Goal: Find specific page/section: Find specific page/section

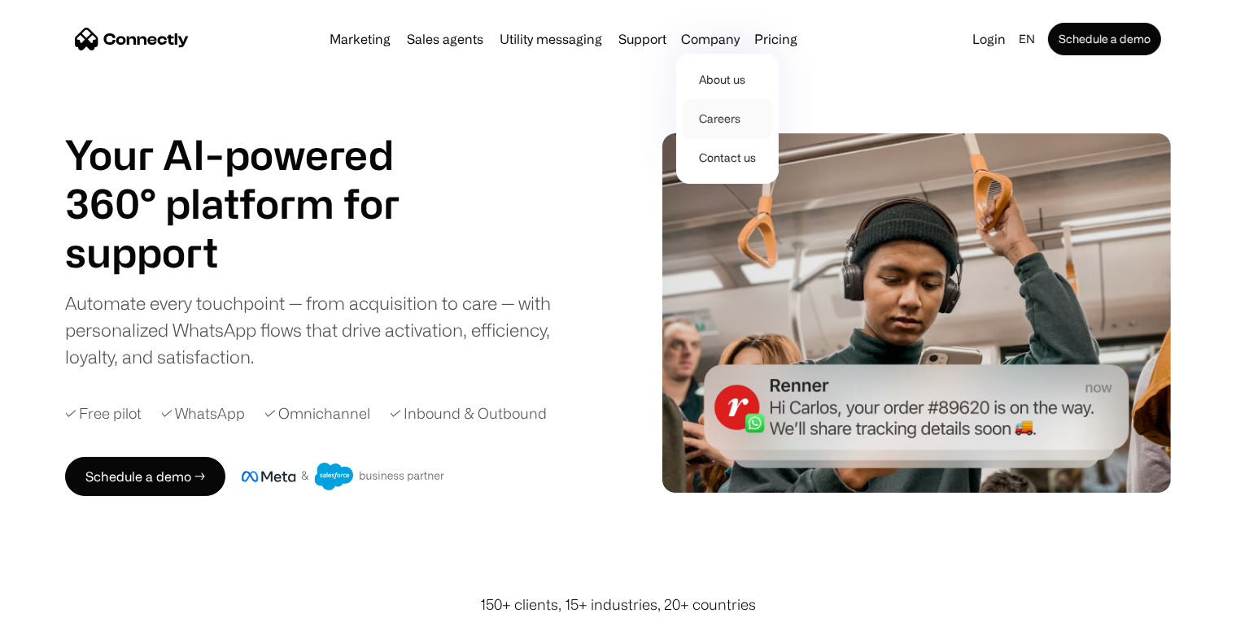
click at [726, 124] on link "Careers" at bounding box center [726, 118] width 89 height 39
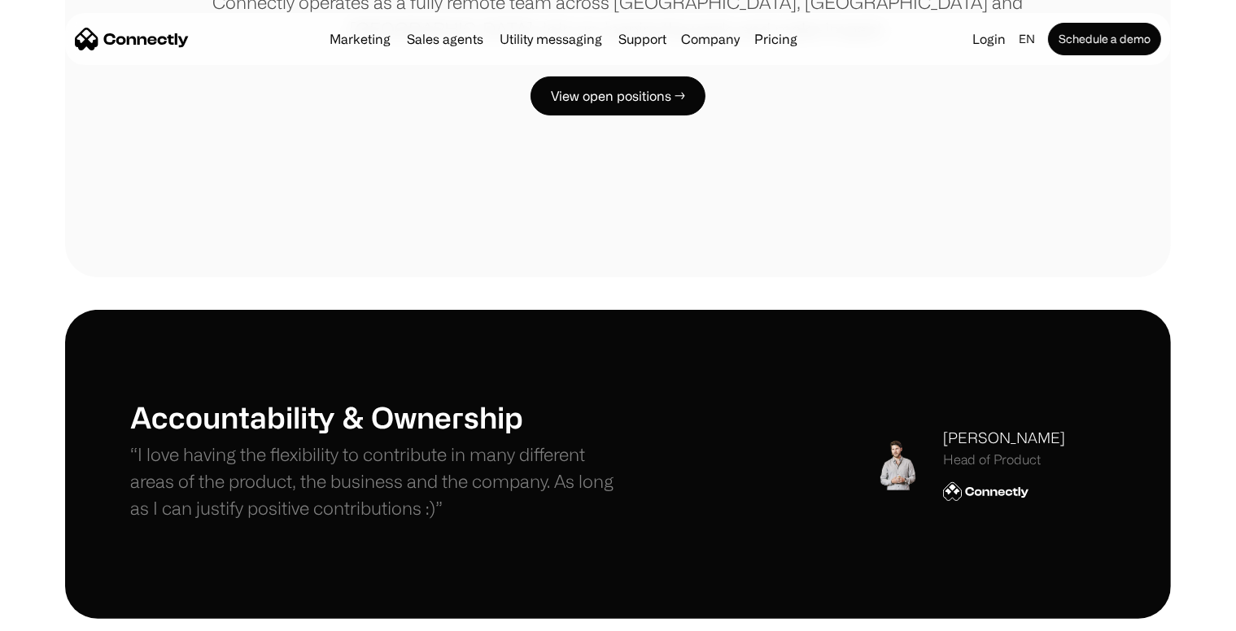
scroll to position [325, 0]
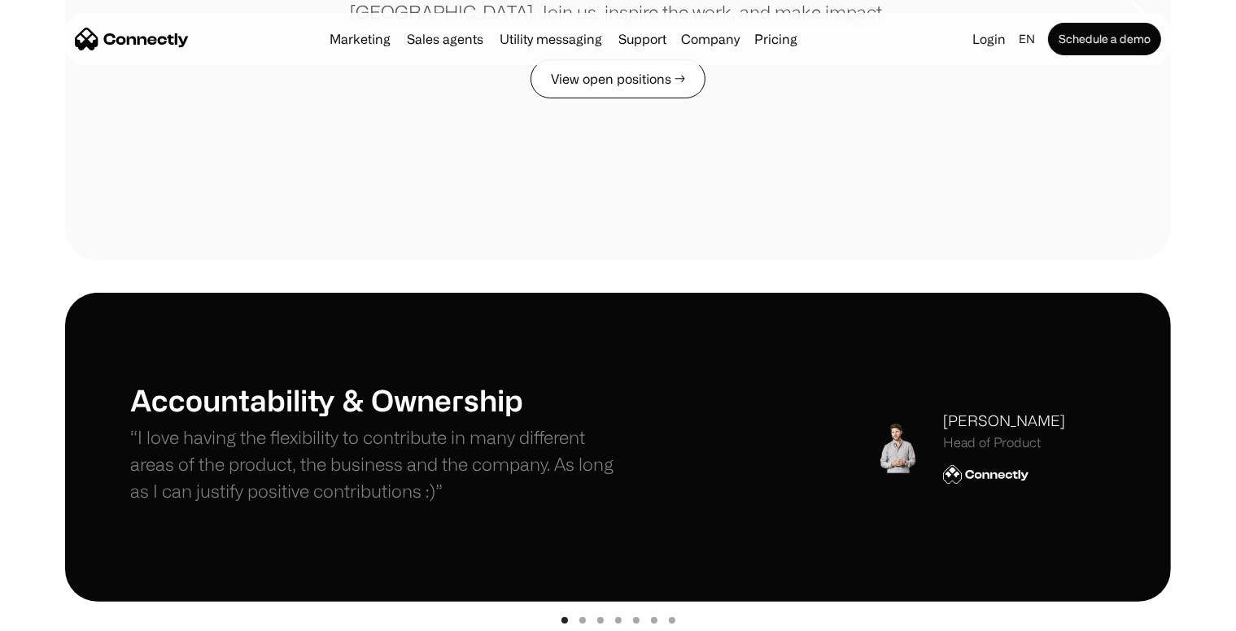
click at [662, 85] on link "View open positions →" at bounding box center [617, 78] width 175 height 39
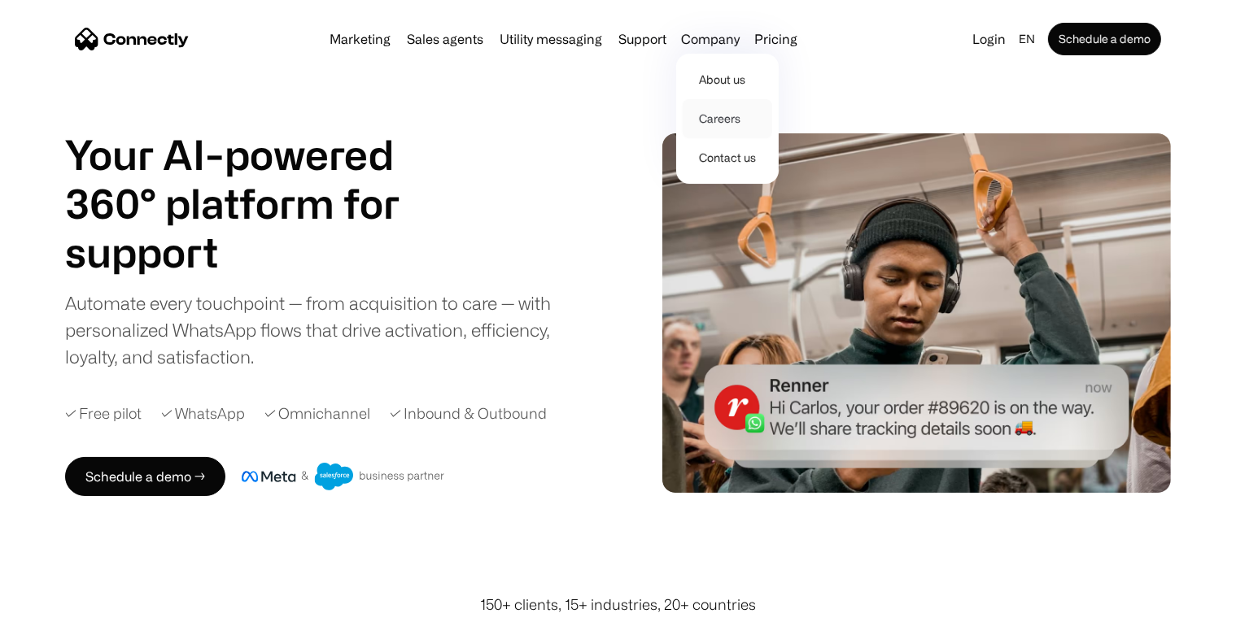
click at [715, 122] on link "Careers" at bounding box center [726, 118] width 89 height 39
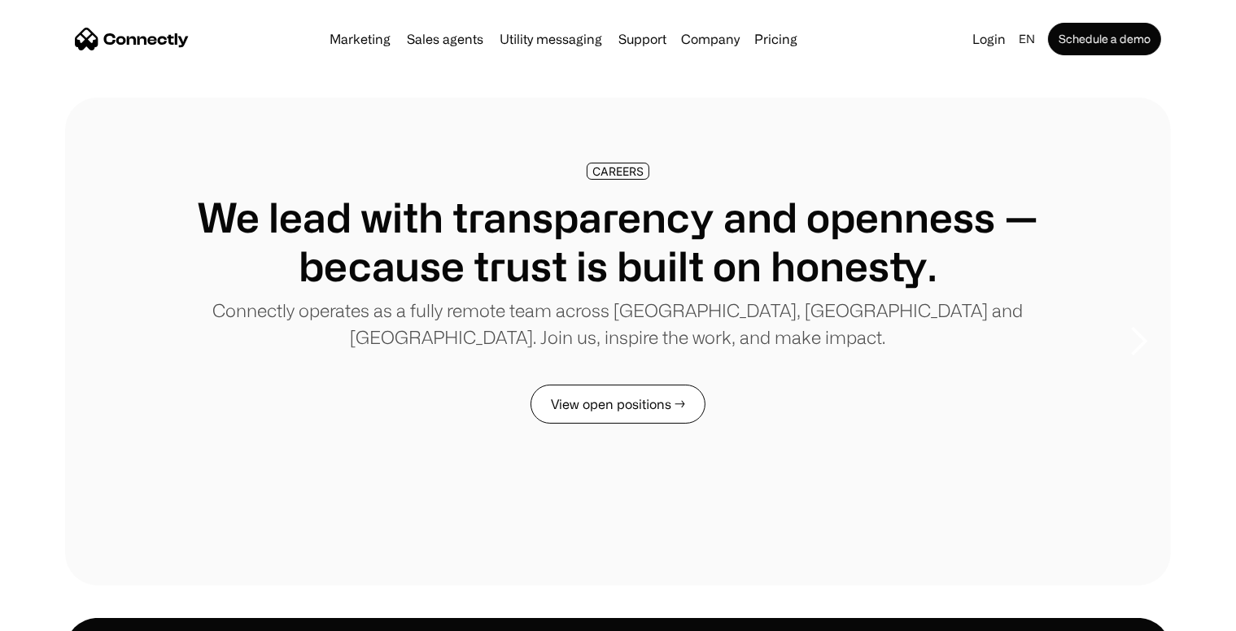
click at [644, 404] on link "View open positions →" at bounding box center [617, 404] width 175 height 39
